Goal: Task Accomplishment & Management: Complete application form

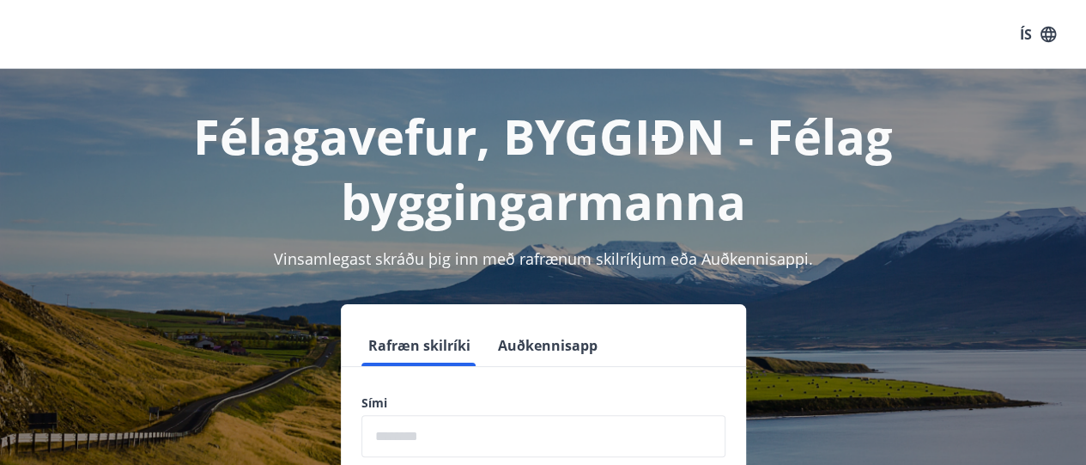
click at [378, 435] on input "phone" at bounding box center [544, 436] width 364 height 42
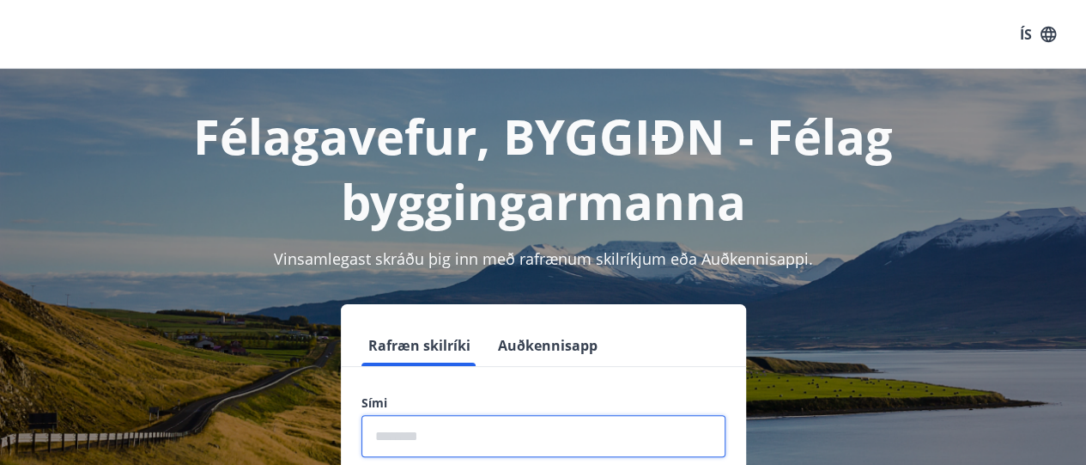
type input "********"
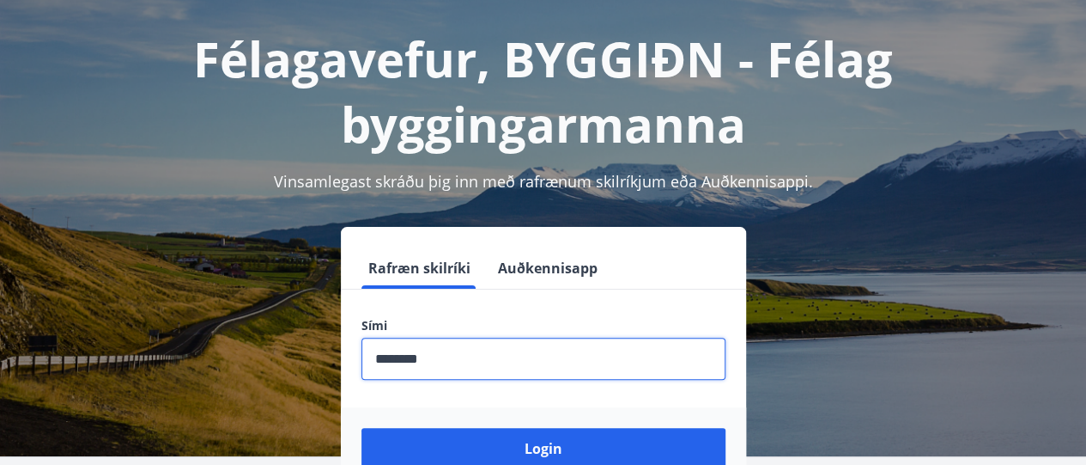
scroll to position [148, 0]
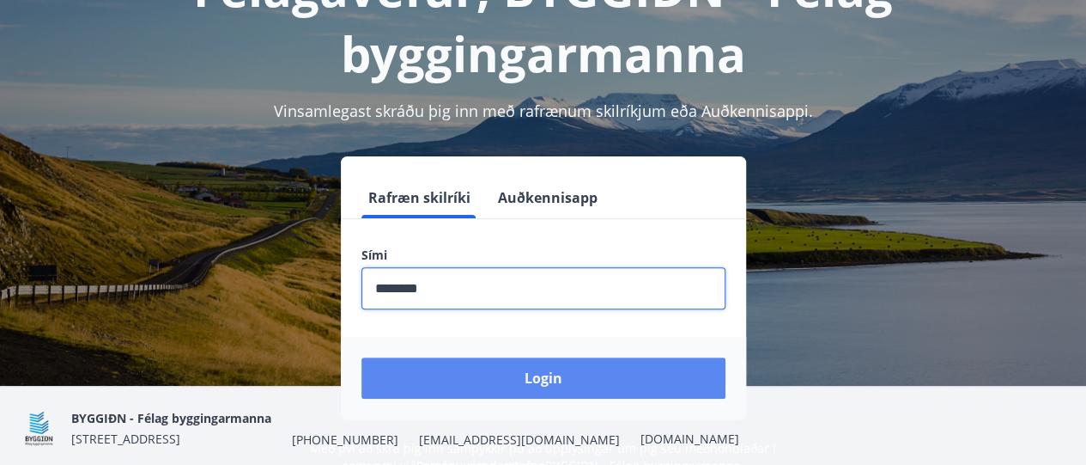
click at [558, 375] on button "Login" at bounding box center [544, 377] width 364 height 41
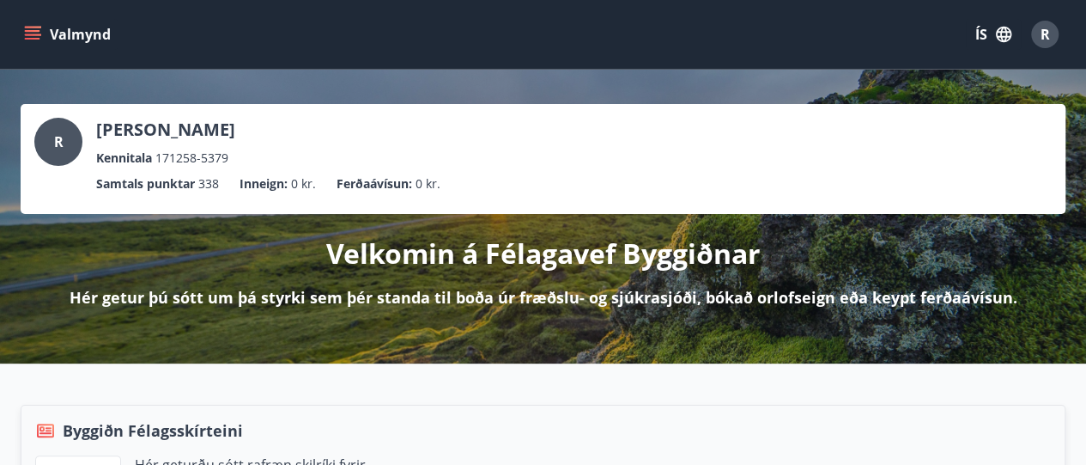
click at [33, 33] on icon "menu" at bounding box center [32, 34] width 17 height 17
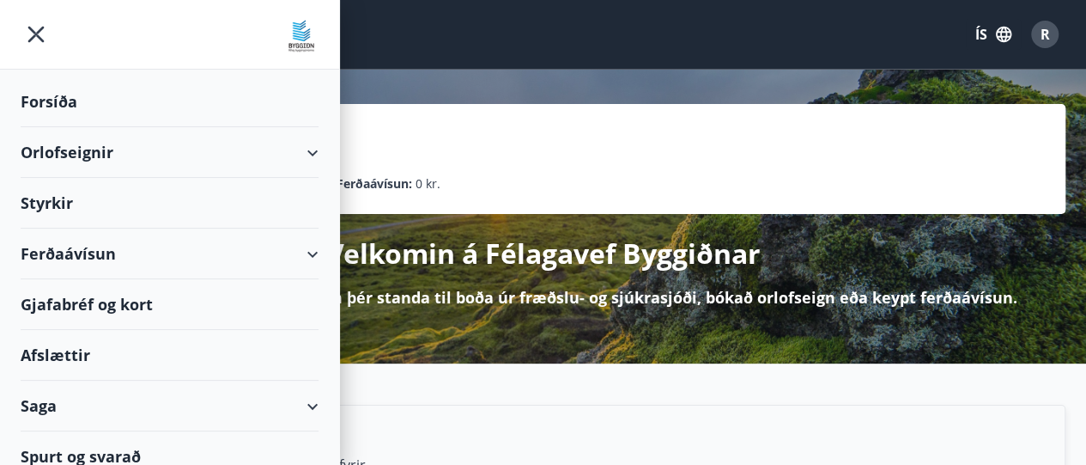
click at [46, 198] on div "Styrkir" at bounding box center [170, 203] width 298 height 51
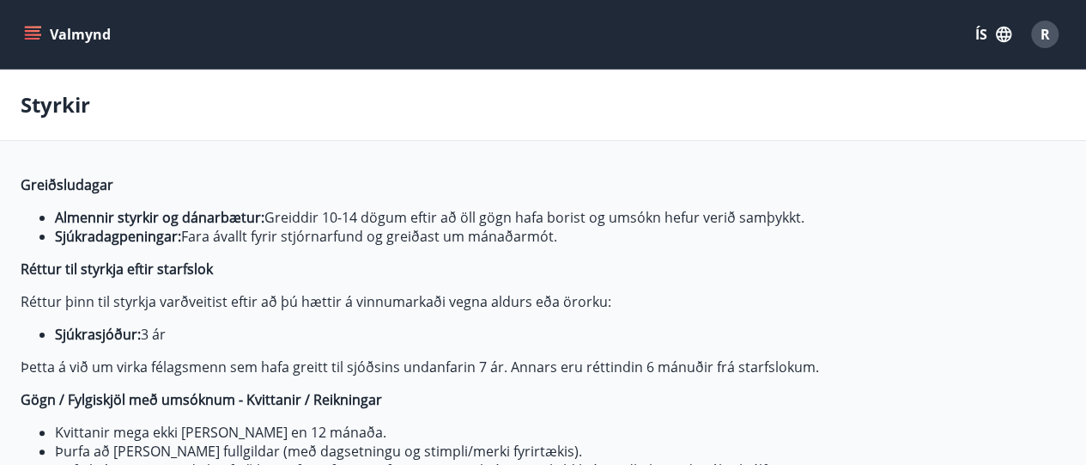
type input "***"
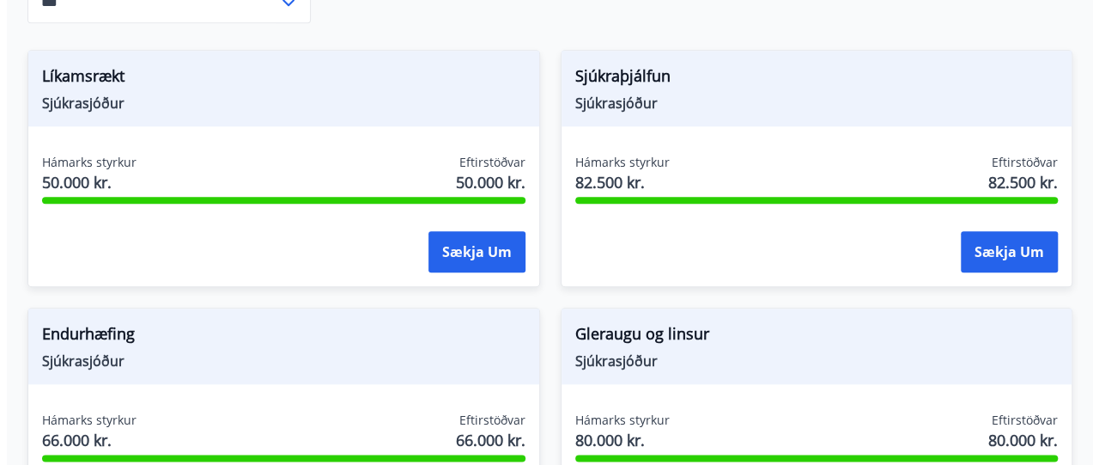
scroll to position [917, 0]
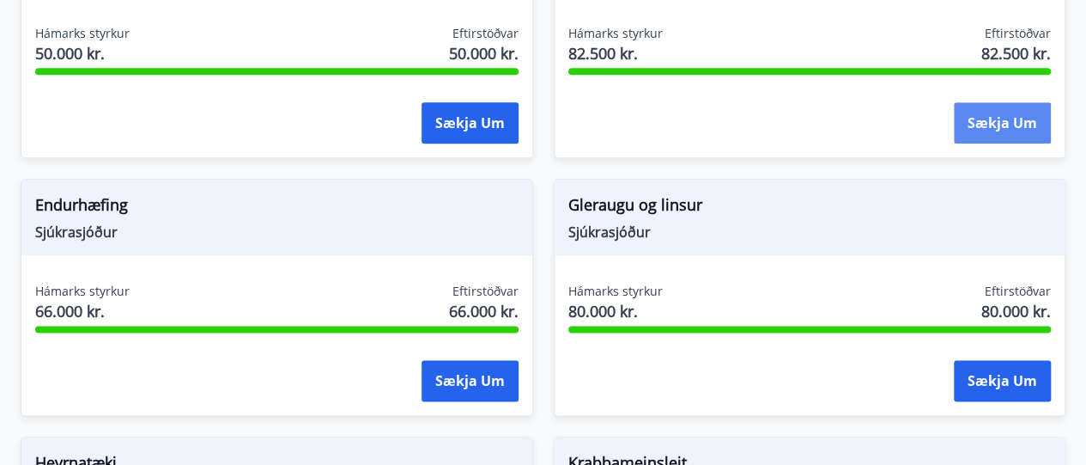
click at [1022, 114] on button "Sækja um" at bounding box center [1002, 122] width 97 height 41
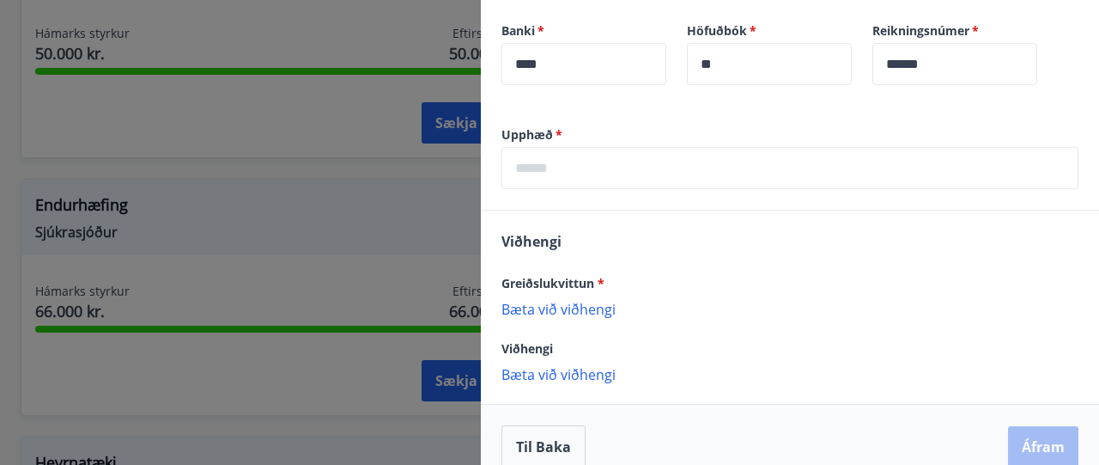
scroll to position [637, 0]
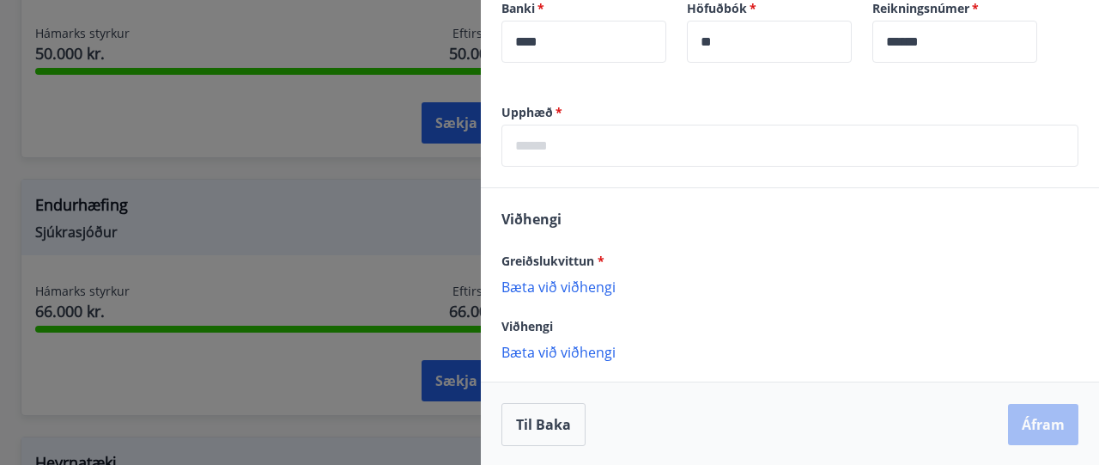
click at [524, 145] on input "text" at bounding box center [790, 146] width 577 height 42
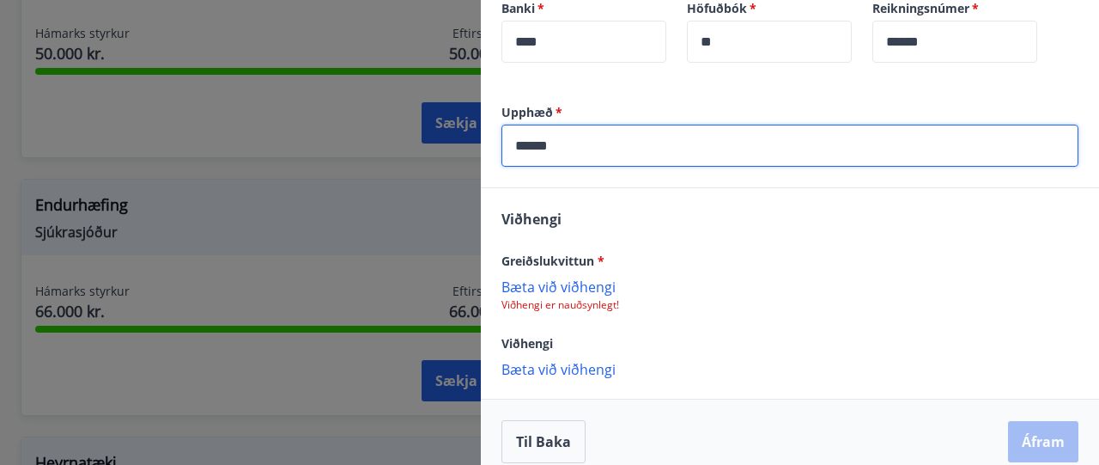
click at [575, 284] on div "Greiðslukvittun * Bæta við viðhengi Viðhengi er nauðsynlegt!" at bounding box center [790, 281] width 577 height 62
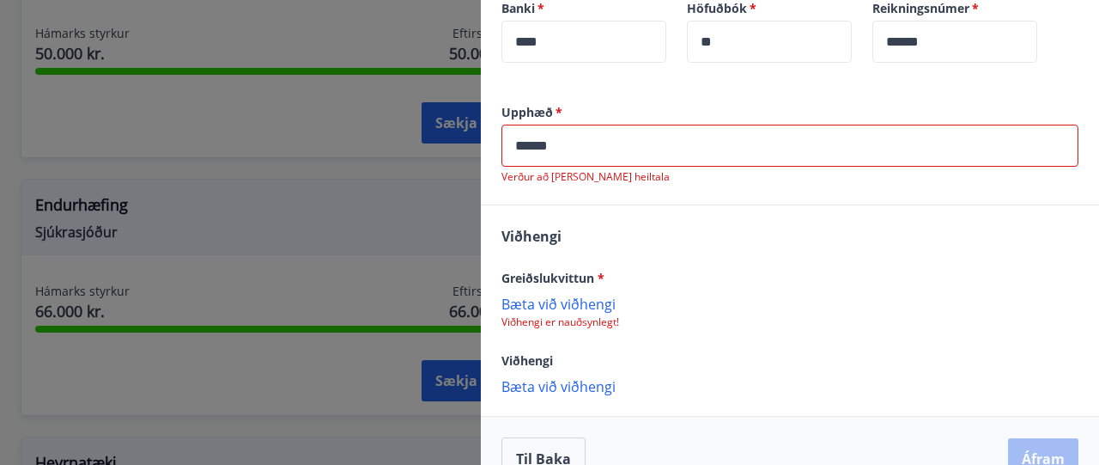
click at [536, 145] on input "******" at bounding box center [790, 146] width 577 height 42
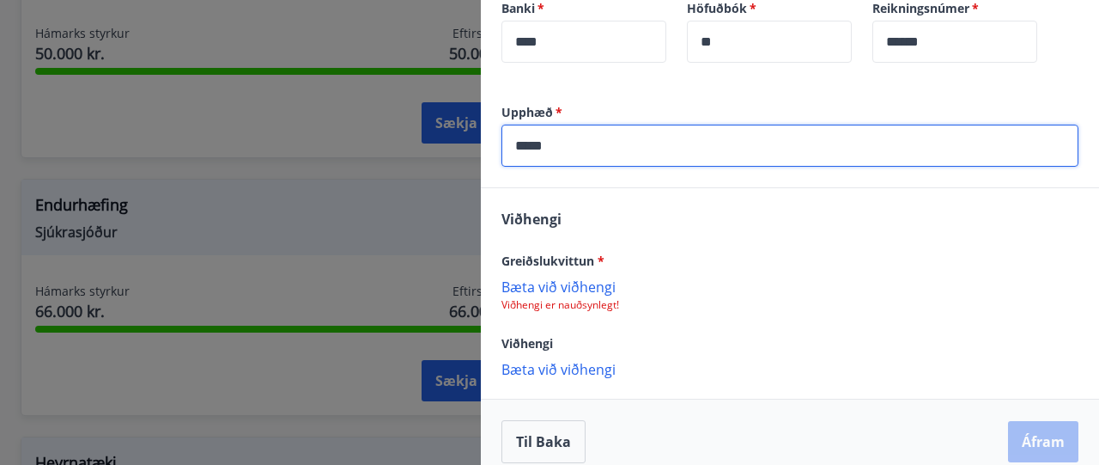
type input "*****"
click at [587, 279] on p "Bæta við viðhengi" at bounding box center [790, 285] width 577 height 17
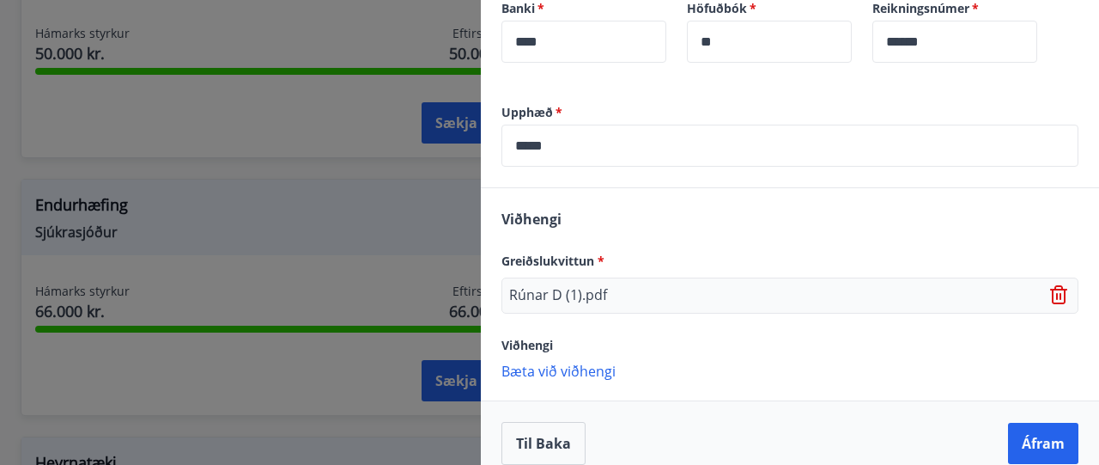
scroll to position [656, 0]
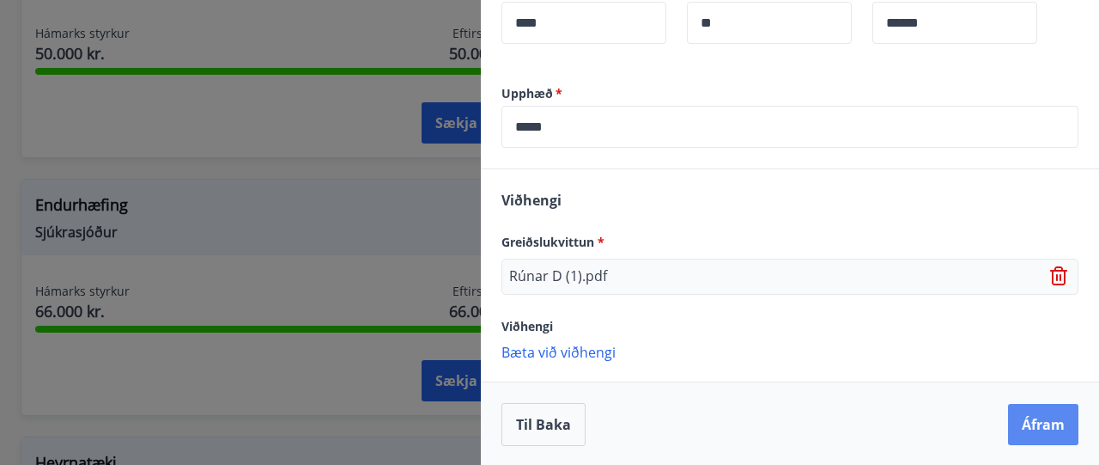
click at [1029, 425] on button "Áfram" at bounding box center [1043, 424] width 70 height 41
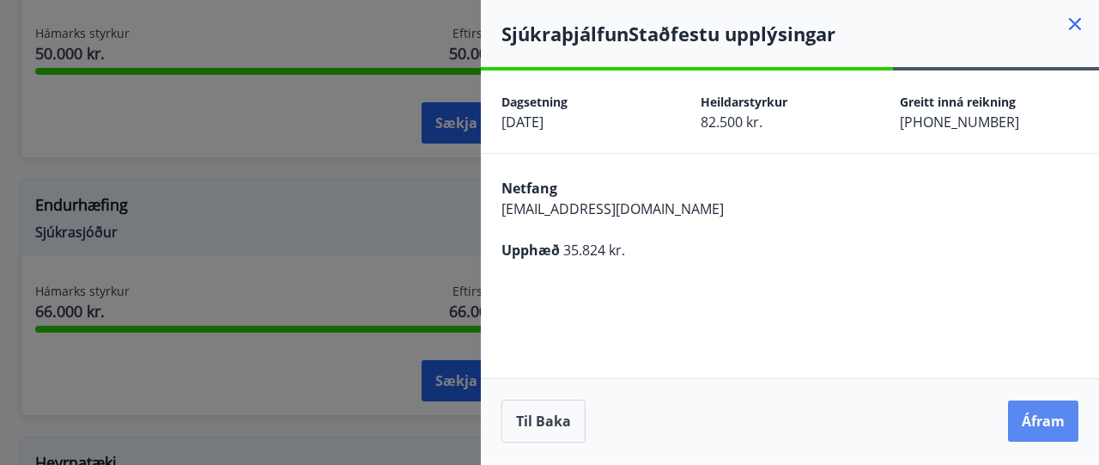
click at [1058, 420] on button "Áfram" at bounding box center [1043, 420] width 70 height 41
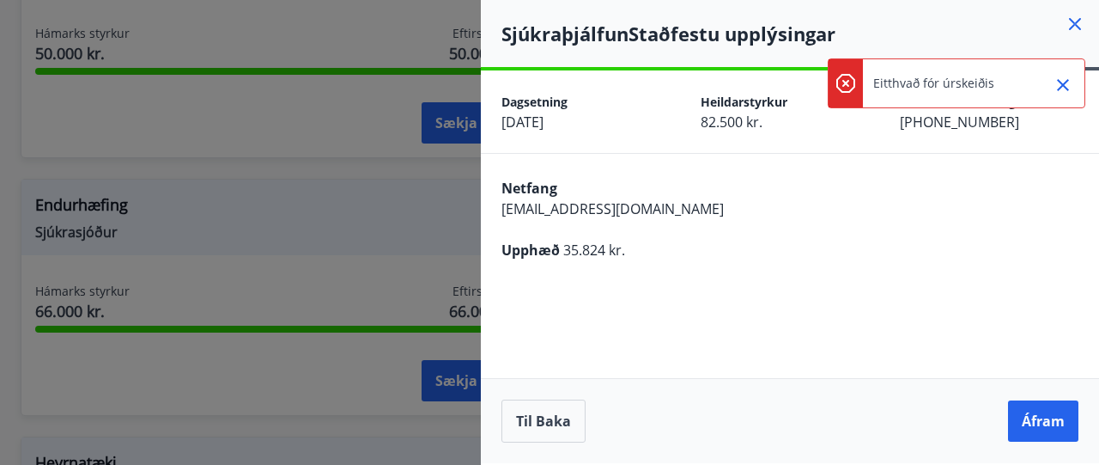
click at [1065, 82] on icon "Close" at bounding box center [1063, 85] width 12 height 12
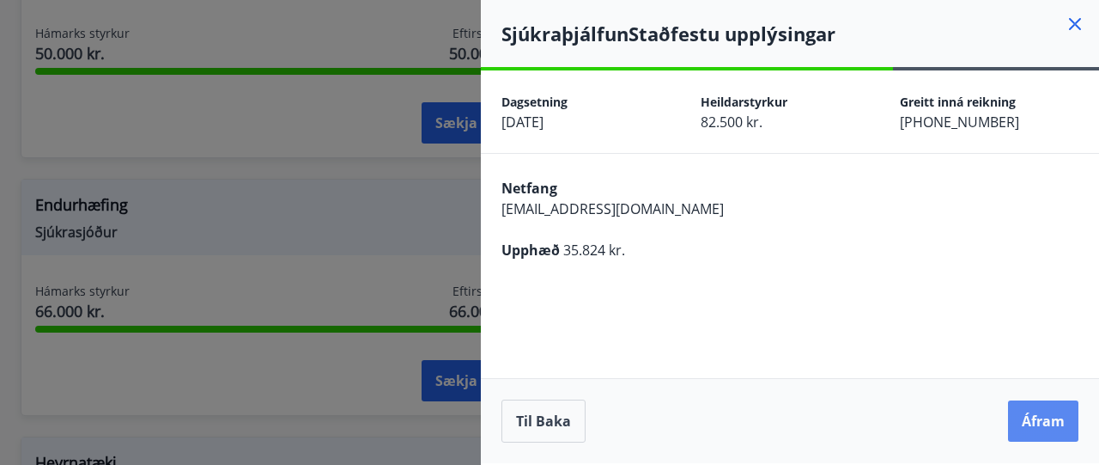
click at [1020, 411] on button "Áfram" at bounding box center [1043, 420] width 70 height 41
click at [548, 416] on button "Til baka" at bounding box center [544, 420] width 84 height 43
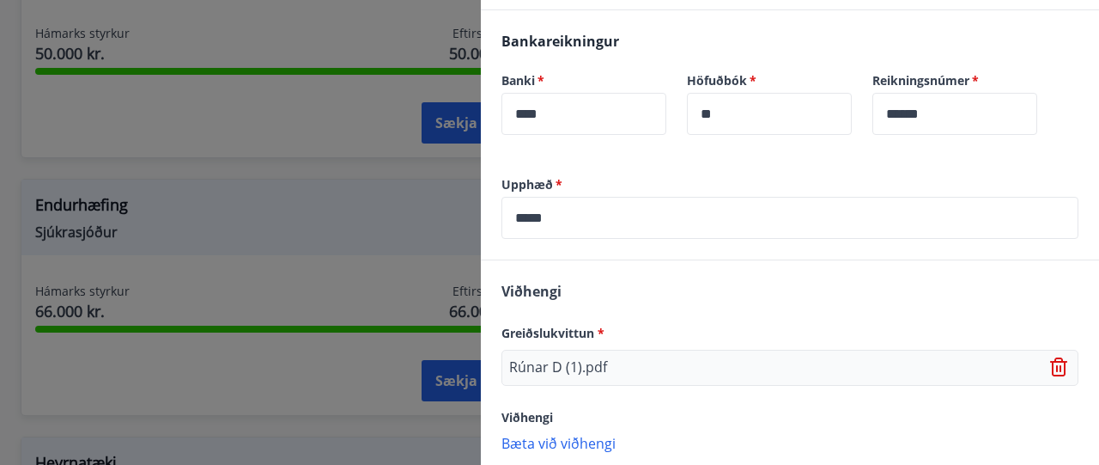
scroll to position [656, 0]
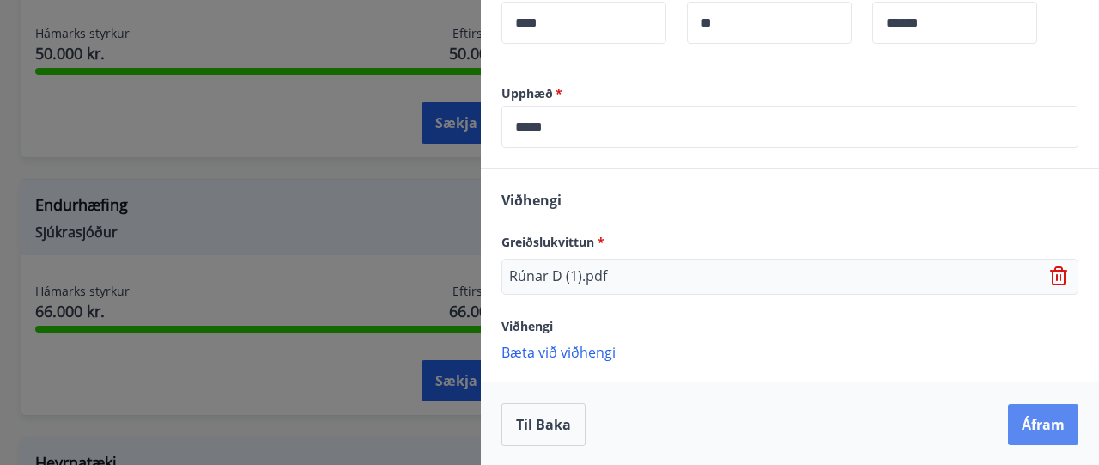
click at [1037, 430] on button "Áfram" at bounding box center [1043, 424] width 70 height 41
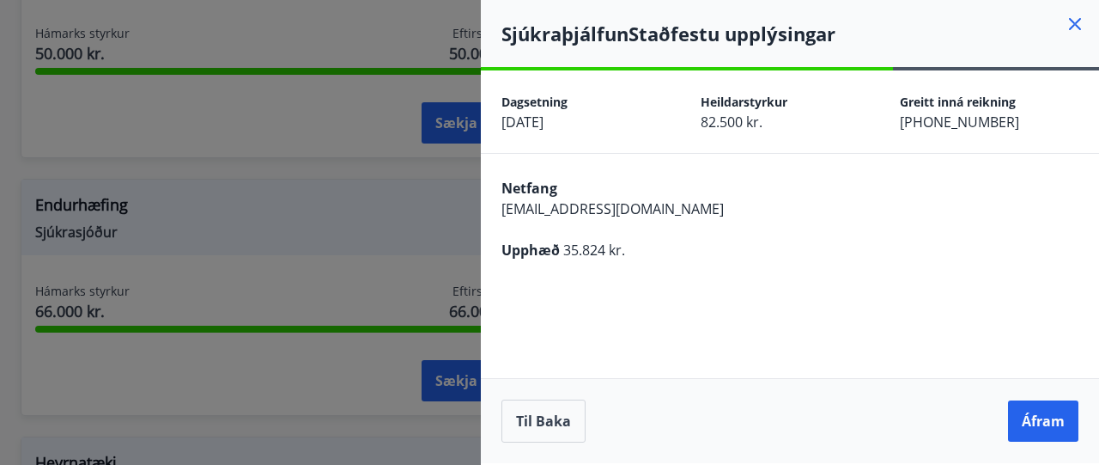
scroll to position [0, 0]
click at [1041, 414] on button "Áfram" at bounding box center [1043, 420] width 70 height 41
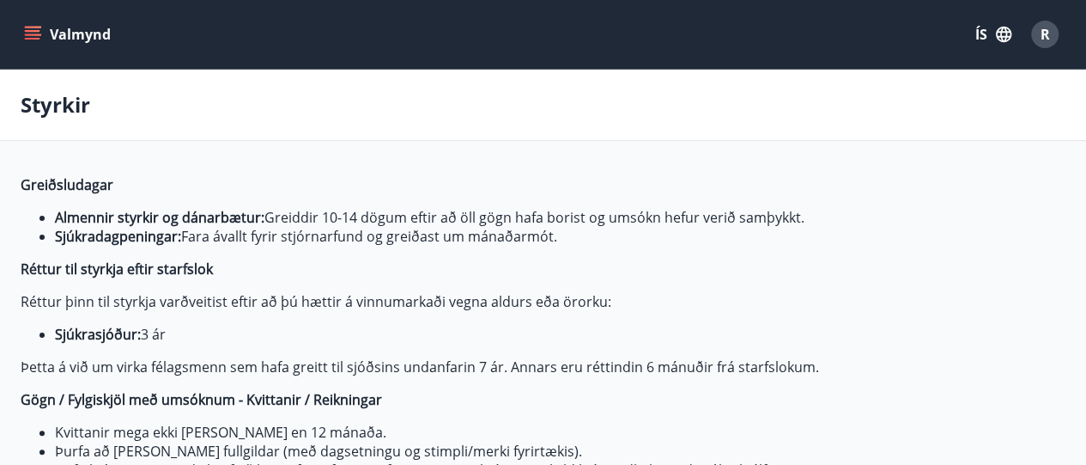
type input "***"
click at [1048, 28] on span "R" at bounding box center [1045, 34] width 9 height 19
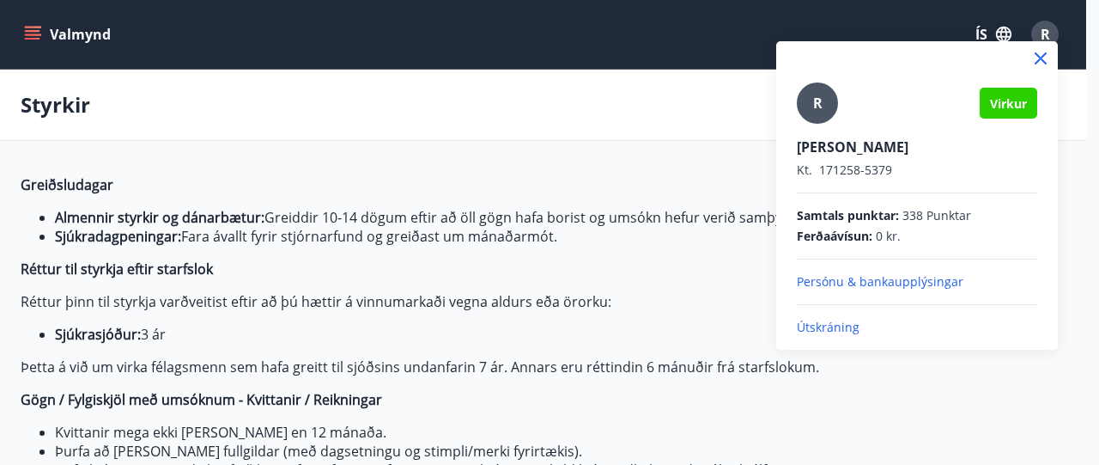
click at [1048, 28] on div at bounding box center [549, 232] width 1099 height 465
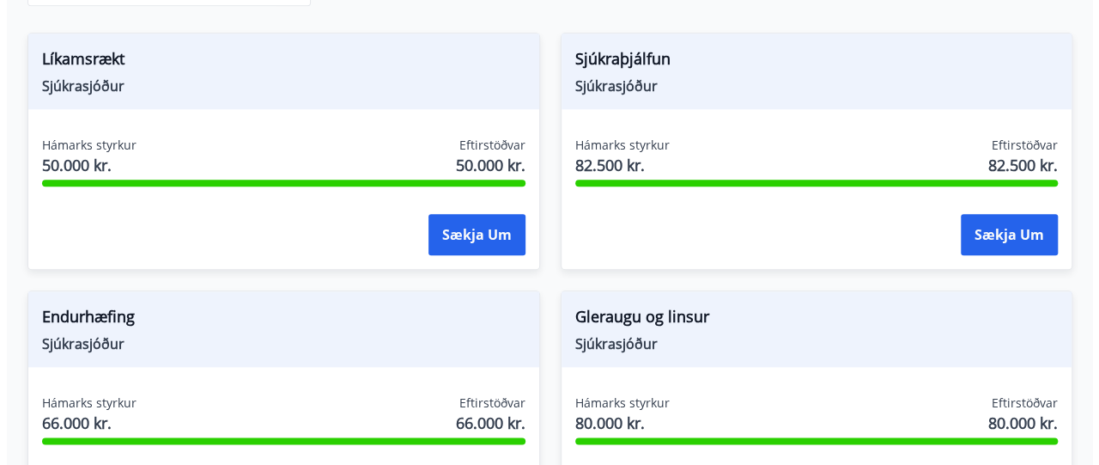
scroll to position [802, 0]
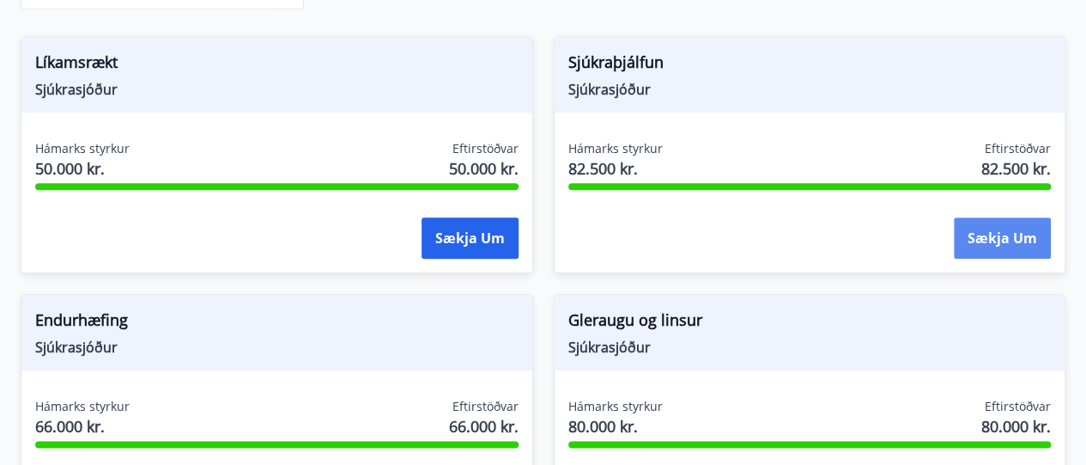
click at [1013, 241] on button "Sækja um" at bounding box center [1002, 237] width 97 height 41
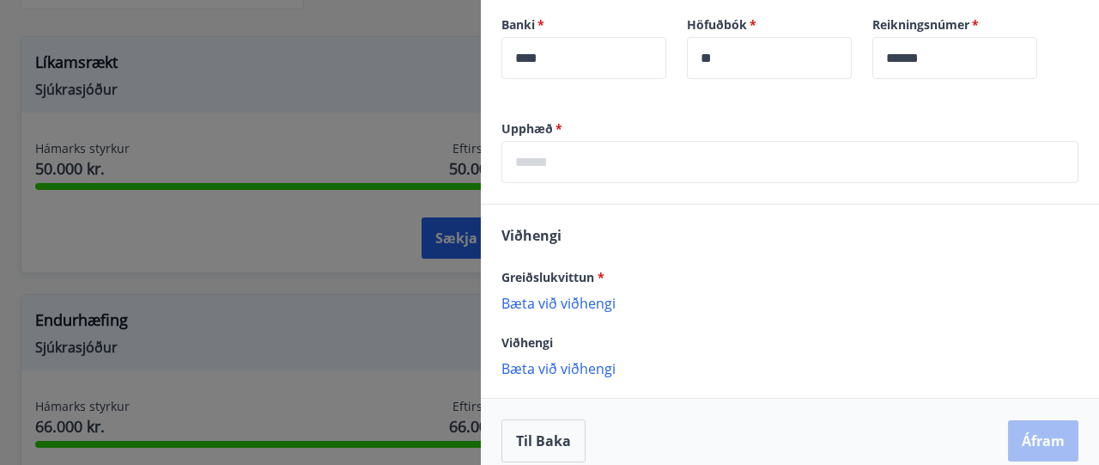
scroll to position [637, 0]
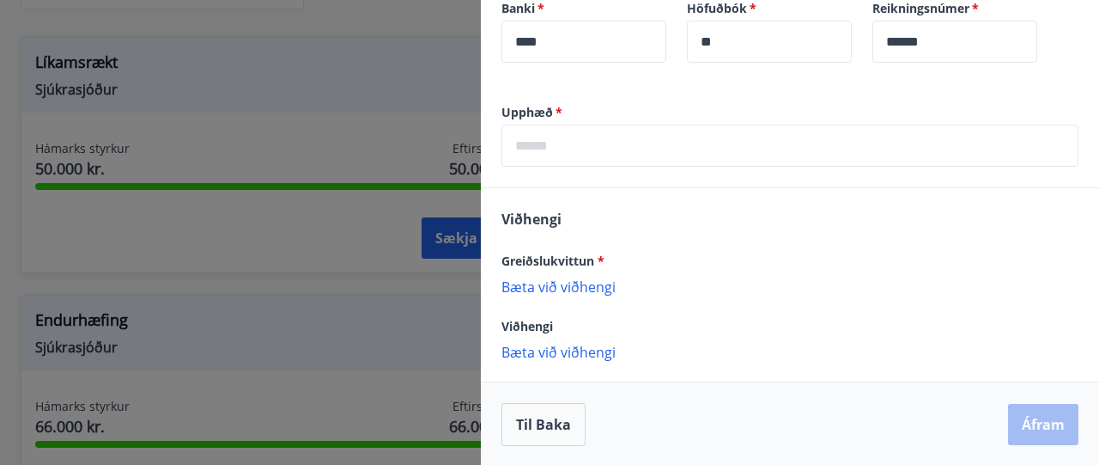
click at [527, 149] on input "text" at bounding box center [790, 146] width 577 height 42
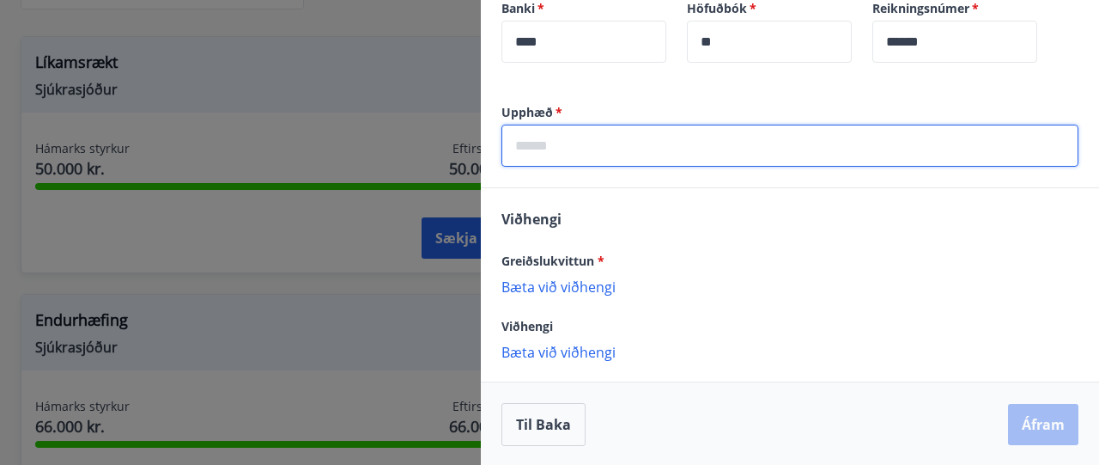
type input "*****"
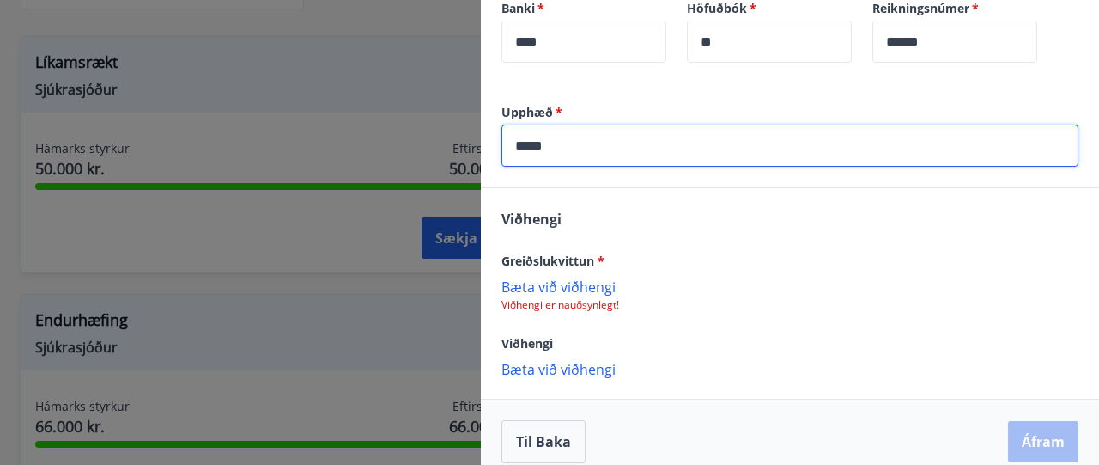
click at [596, 286] on p "Bæta við viðhengi" at bounding box center [790, 285] width 577 height 17
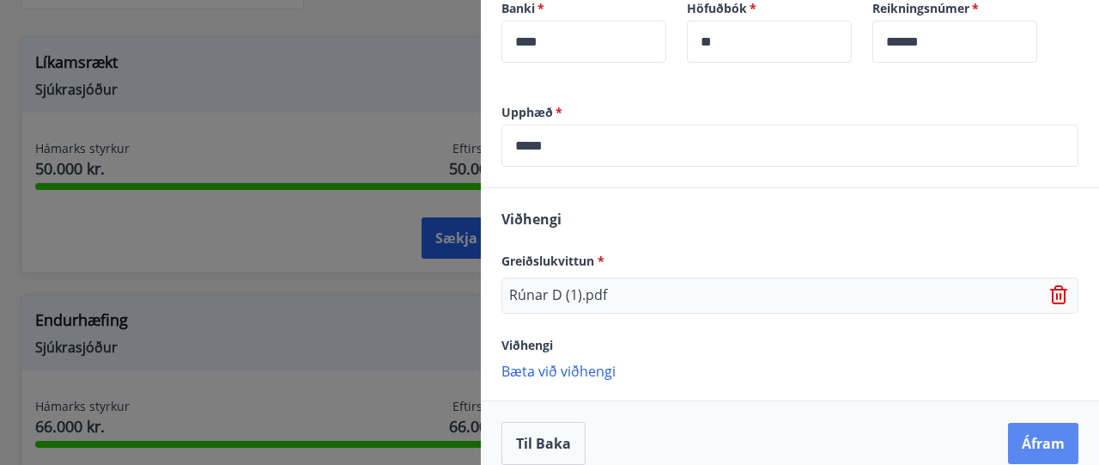
click at [1043, 436] on button "Áfram" at bounding box center [1043, 443] width 70 height 41
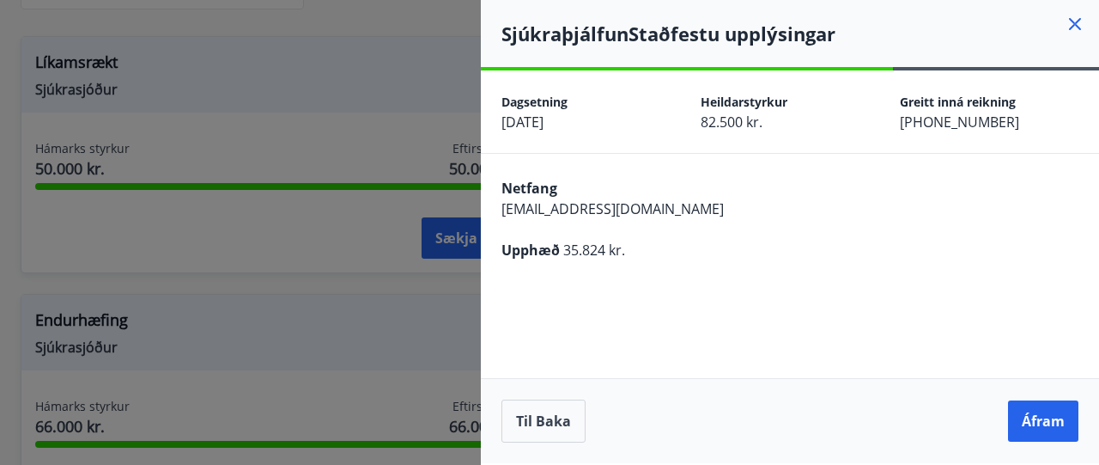
scroll to position [0, 0]
click at [1043, 436] on button "Áfram" at bounding box center [1043, 420] width 70 height 41
click at [1036, 427] on button "Áfram" at bounding box center [1043, 420] width 70 height 41
click at [1032, 420] on button "Áfram" at bounding box center [1043, 420] width 70 height 41
click at [536, 411] on button "Til baka" at bounding box center [544, 420] width 84 height 43
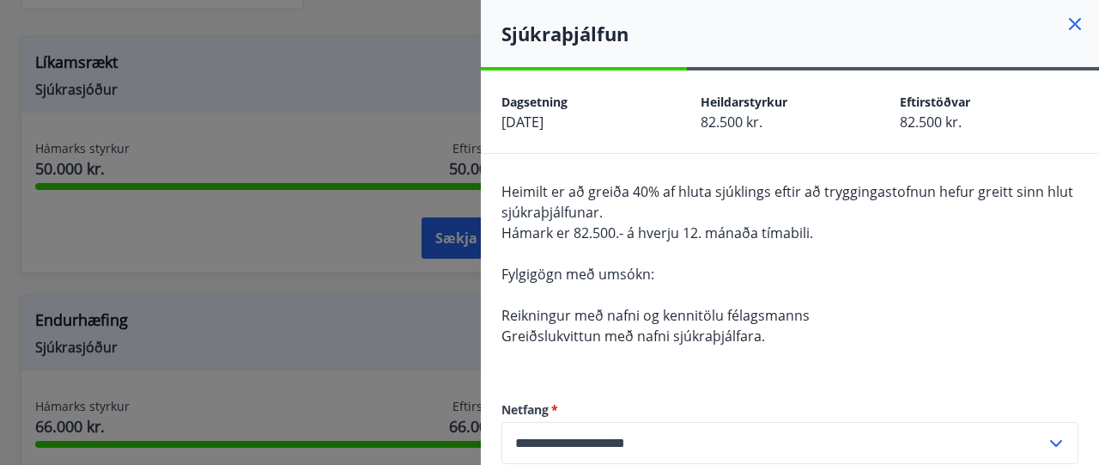
click at [910, 332] on div "Heimilt er að greiða 40% af hluta sjúklings eftir að tryggingastofnun hefur gre…" at bounding box center [790, 273] width 577 height 185
click at [1069, 21] on icon at bounding box center [1075, 24] width 12 height 12
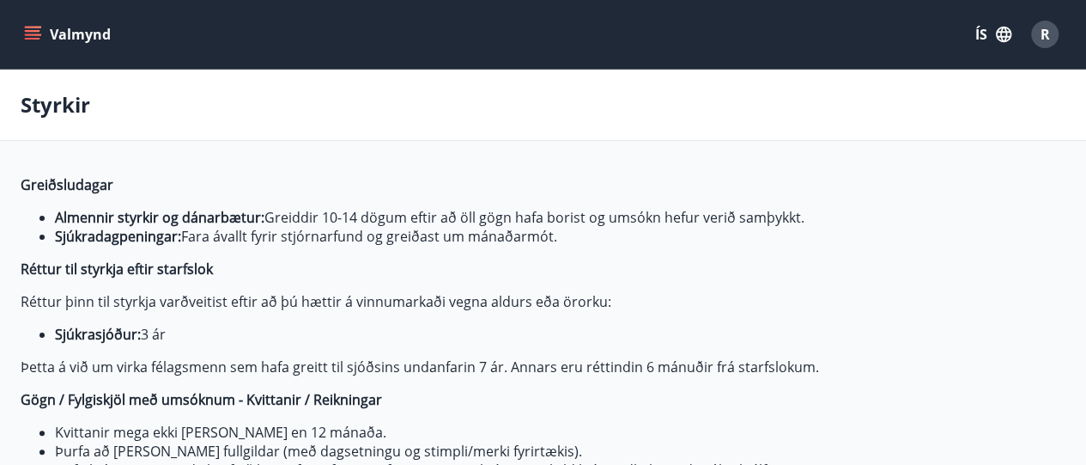
click at [1047, 33] on span "R" at bounding box center [1045, 34] width 9 height 19
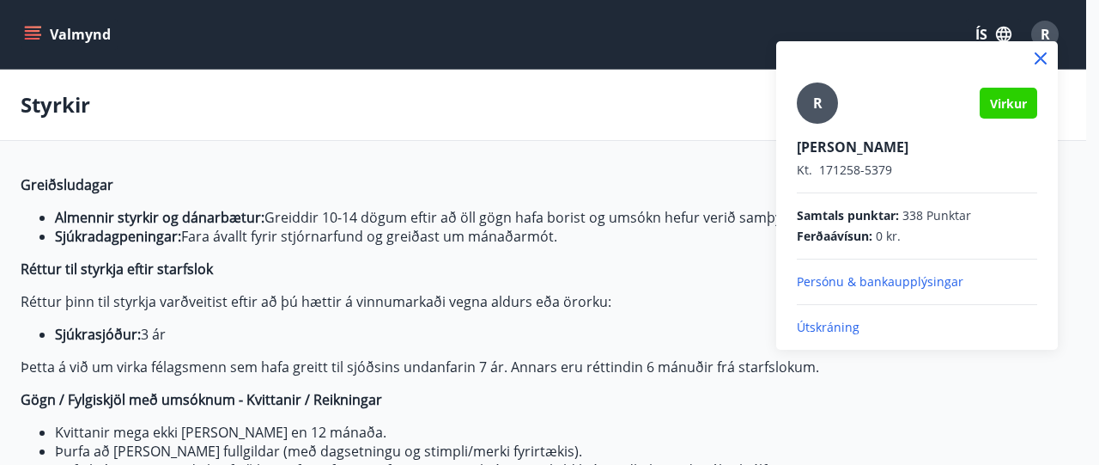
click at [811, 322] on p "Útskráning" at bounding box center [917, 327] width 240 height 17
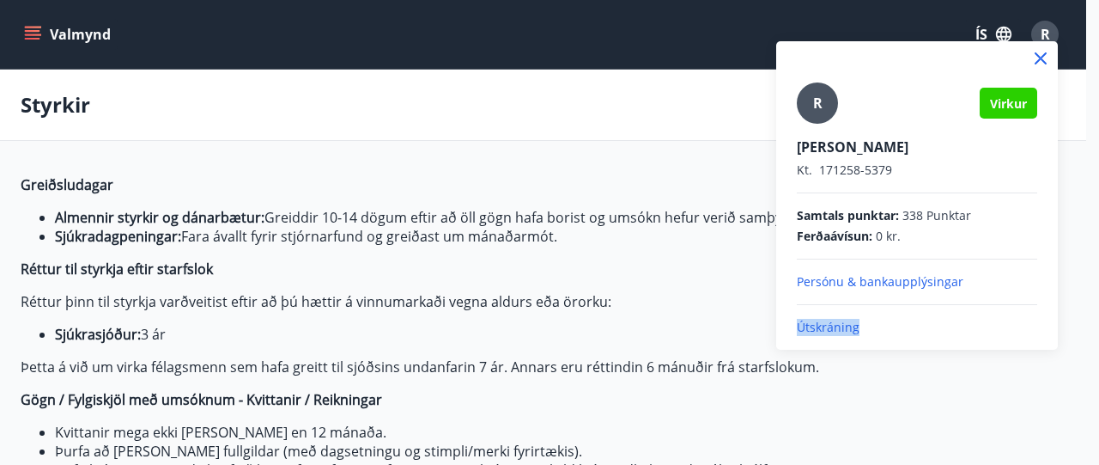
click at [811, 322] on p "Útskráning" at bounding box center [917, 327] width 240 height 17
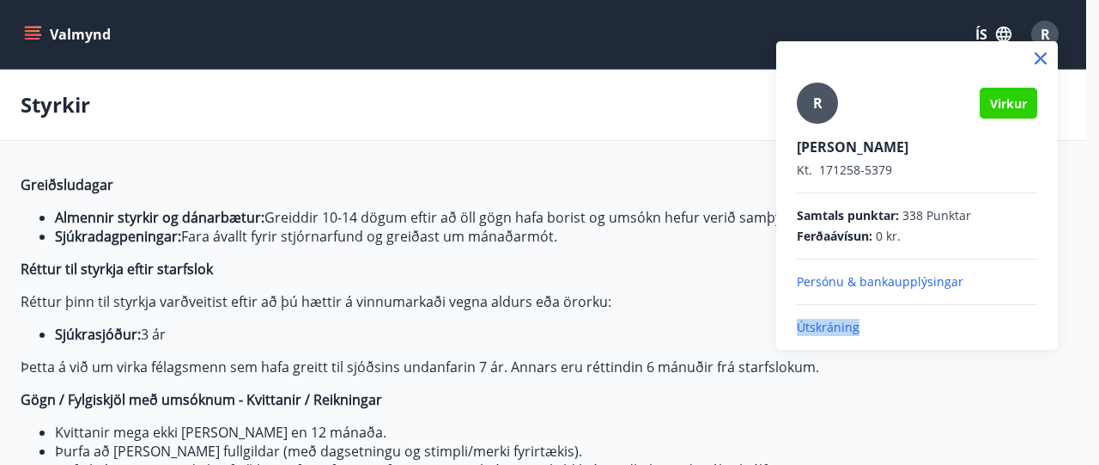
click at [811, 322] on p "Útskráning" at bounding box center [917, 327] width 240 height 17
